Goal: Find specific page/section: Find specific page/section

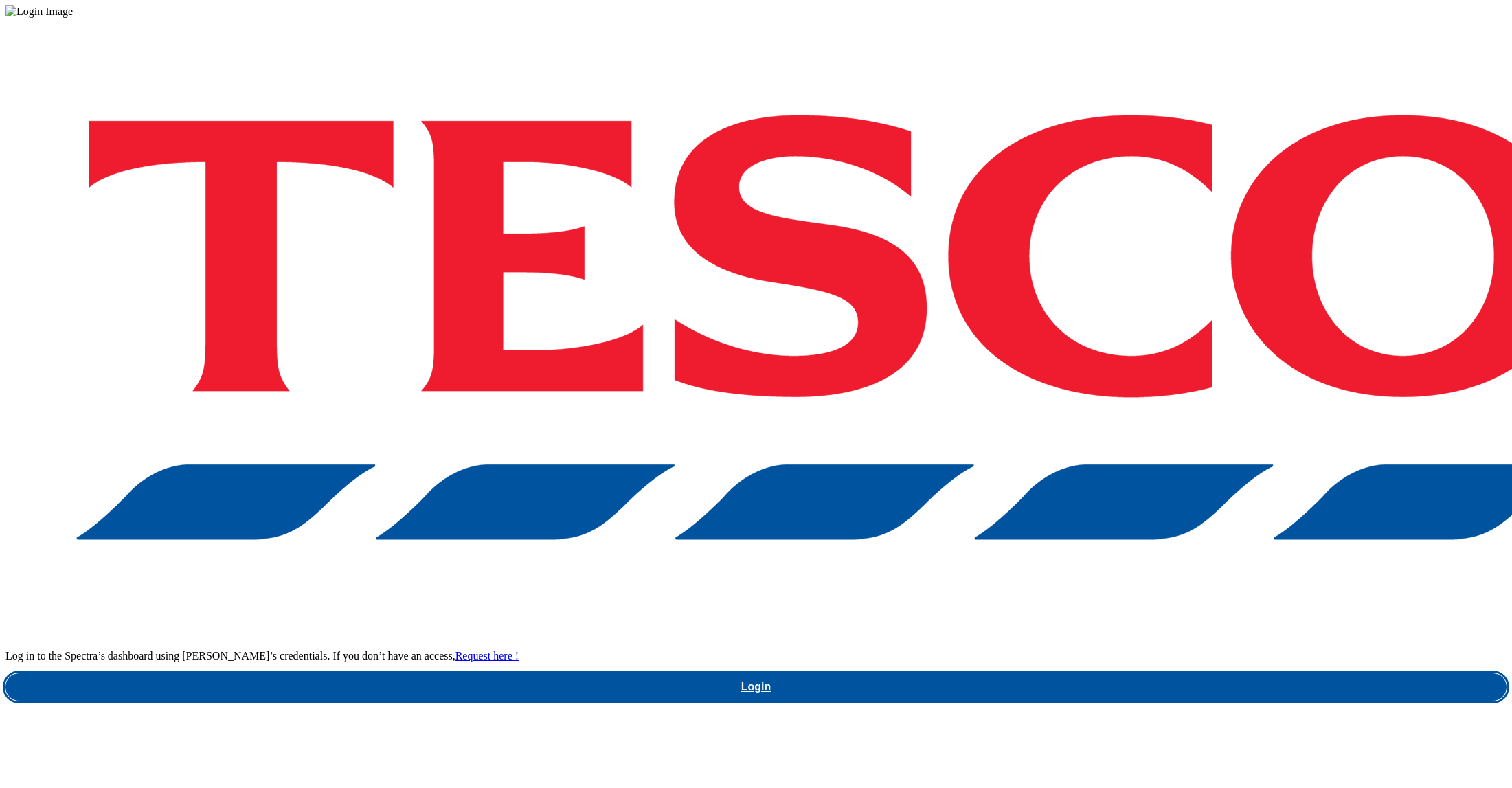
click at [1096, 673] on link "Login" at bounding box center [755, 686] width 1501 height 27
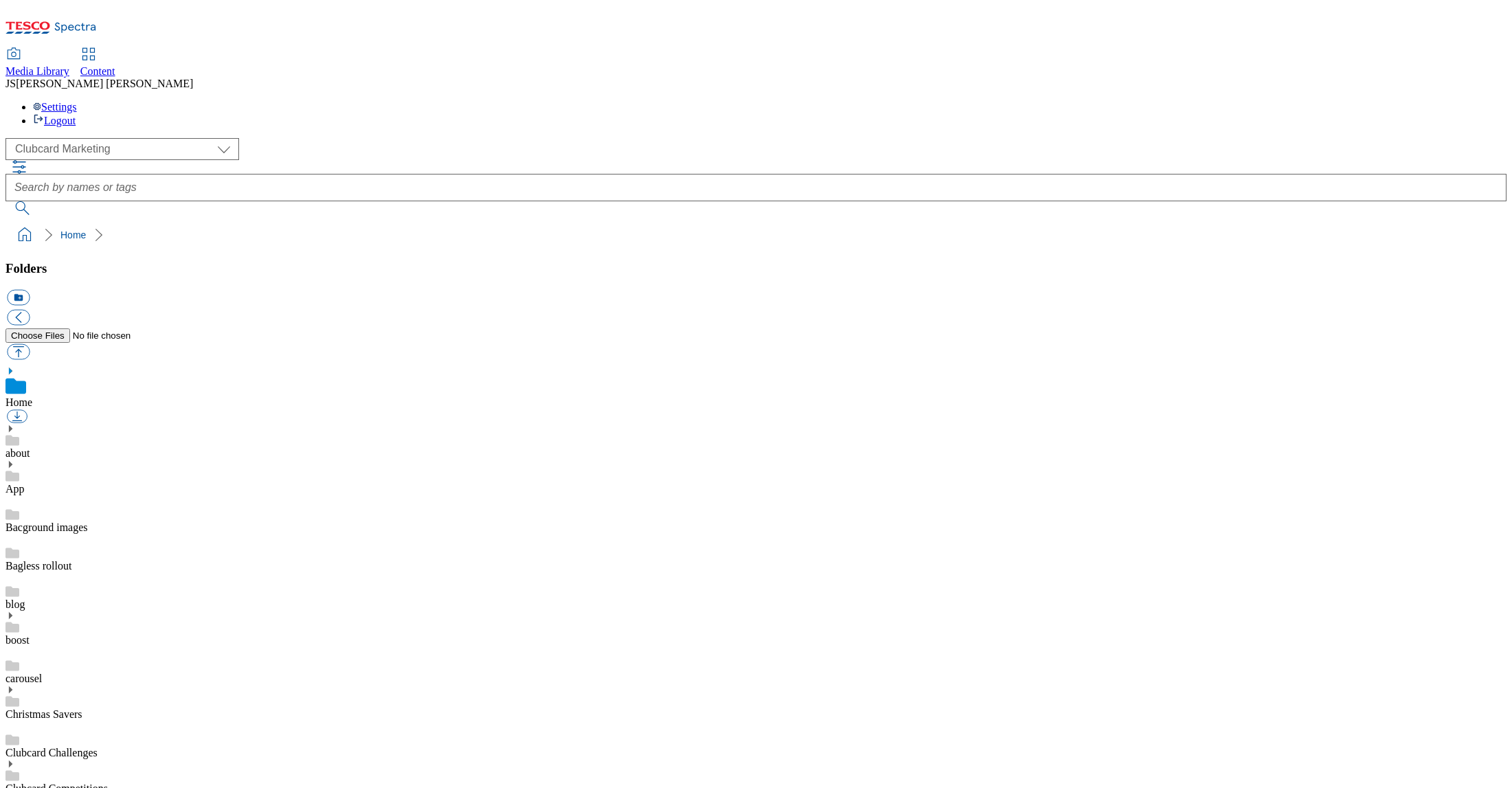
scroll to position [1, 0]
click at [101, 138] on select "Clubcard Marketing Dotcom UK GHS Marketing UK GHS ROI iGHS Marketing CE MCA CZ …" at bounding box center [122, 149] width 234 height 22
select select "flare-ghs-mktg"
click at [9, 138] on select "Clubcard Marketing Dotcom UK GHS Marketing UK GHS ROI iGHS Marketing CE MCA CZ …" at bounding box center [122, 149] width 234 height 22
click at [15, 641] on icon at bounding box center [9, 645] width 9 height 9
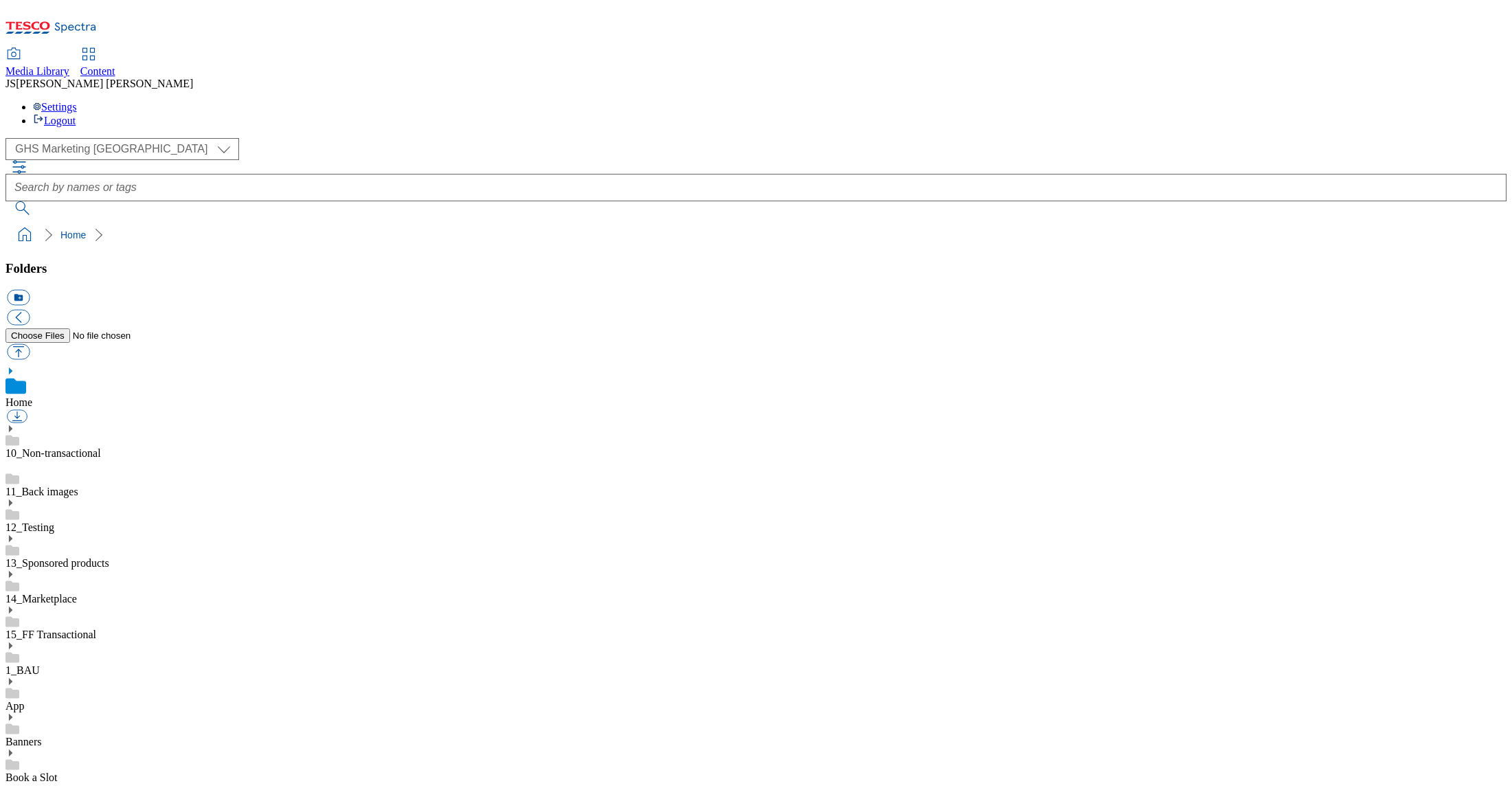
scroll to position [54, 0]
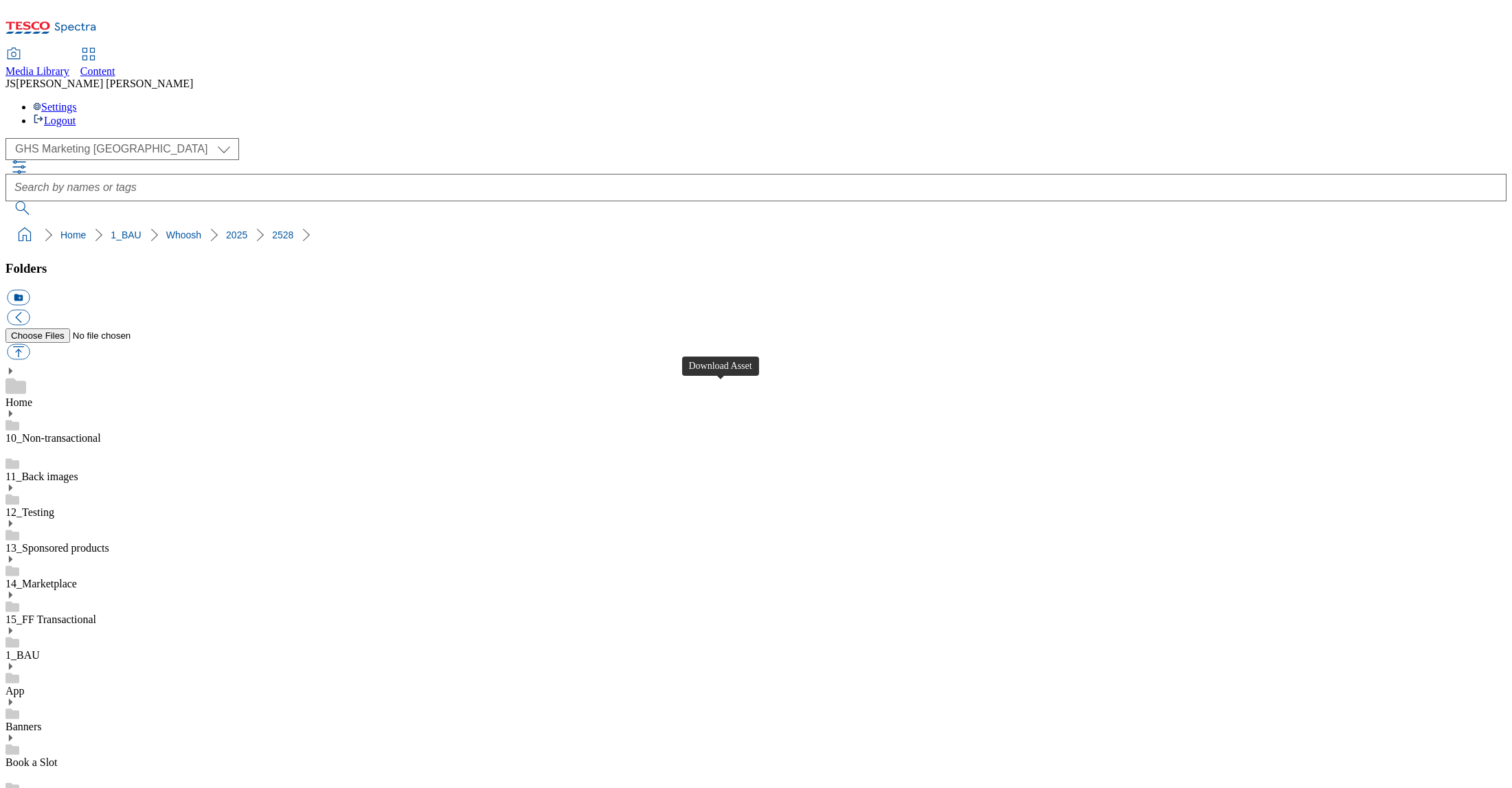
click at [75, 138] on select "Clubcard Marketing Dotcom UK GHS Marketing UK GHS ROI iGHS Marketing CE MCA CZ …" at bounding box center [122, 149] width 234 height 22
